Goal: Task Accomplishment & Management: Use online tool/utility

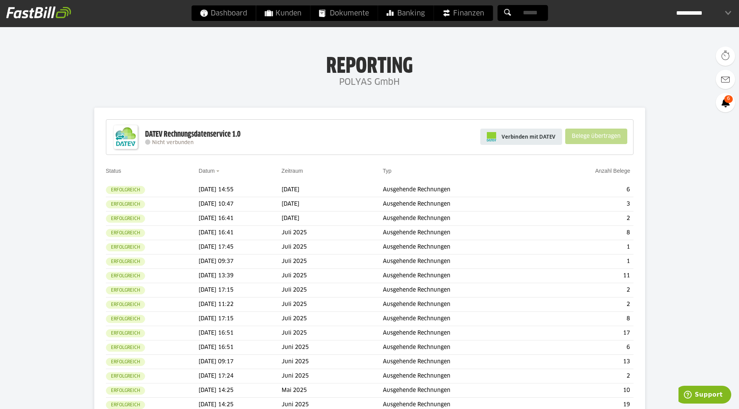
click at [499, 138] on link "Verbinden mit DATEV" at bounding box center [521, 137] width 82 height 16
click at [541, 135] on span "Verbinden mit DATEV" at bounding box center [528, 137] width 54 height 8
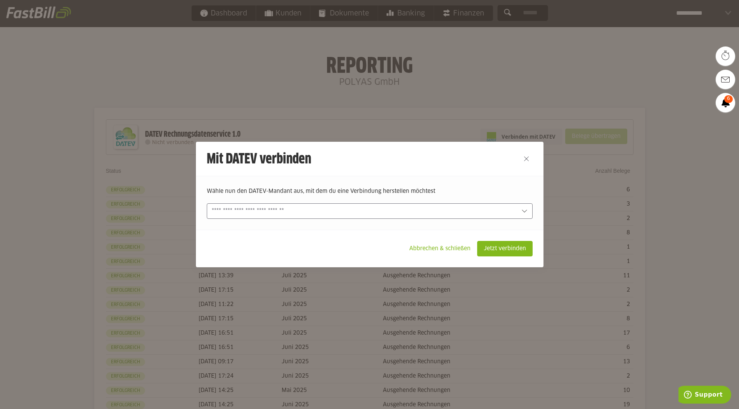
click at [352, 217] on div at bounding box center [370, 212] width 326 height 16
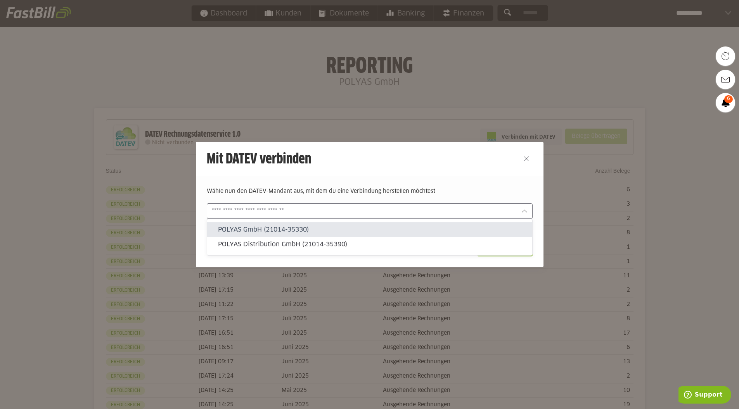
click at [295, 228] on slot "POLYAS GmbH (21014-35330)" at bounding box center [372, 230] width 308 height 9
type input "**********"
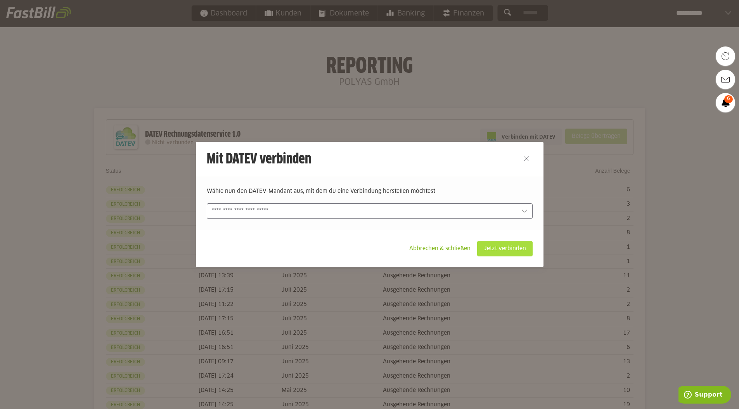
click at [509, 248] on slot "Jetzt verbinden" at bounding box center [504, 249] width 55 height 15
